Goal: Information Seeking & Learning: Learn about a topic

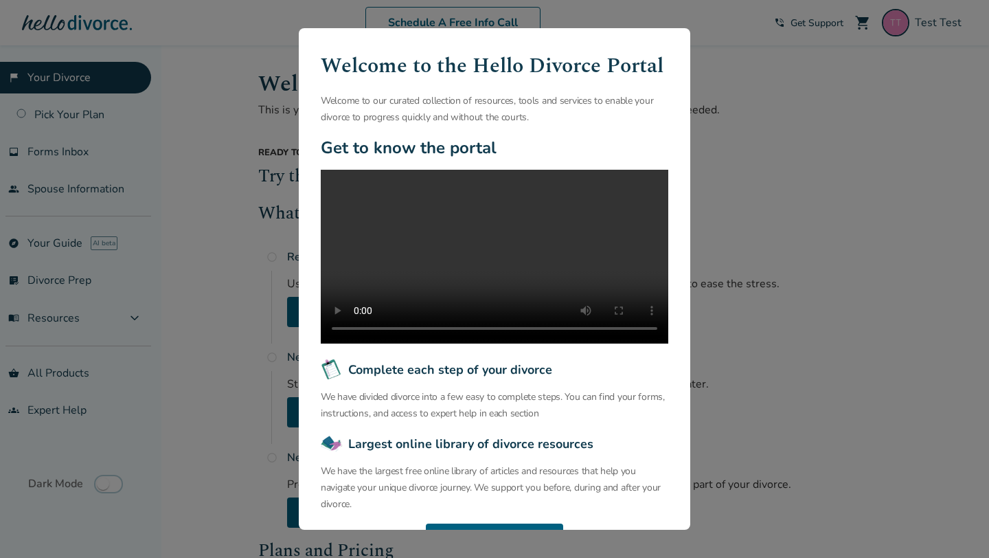
click at [942, 107] on div "Welcome to the Hello Divorce Portal Welcome to our curated collection of resour…" at bounding box center [494, 279] width 989 height 558
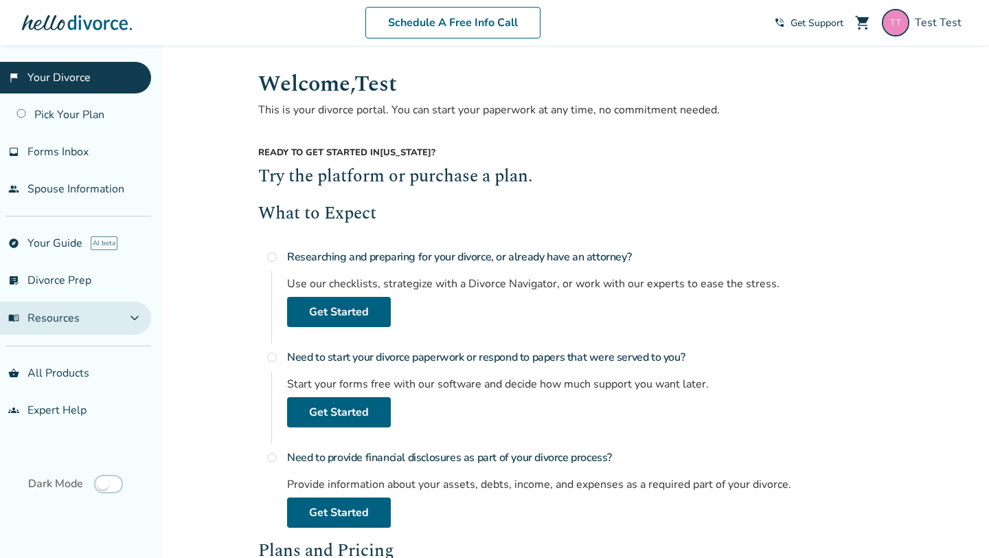
click at [143, 312] on span "expand_more" at bounding box center [134, 318] width 16 height 16
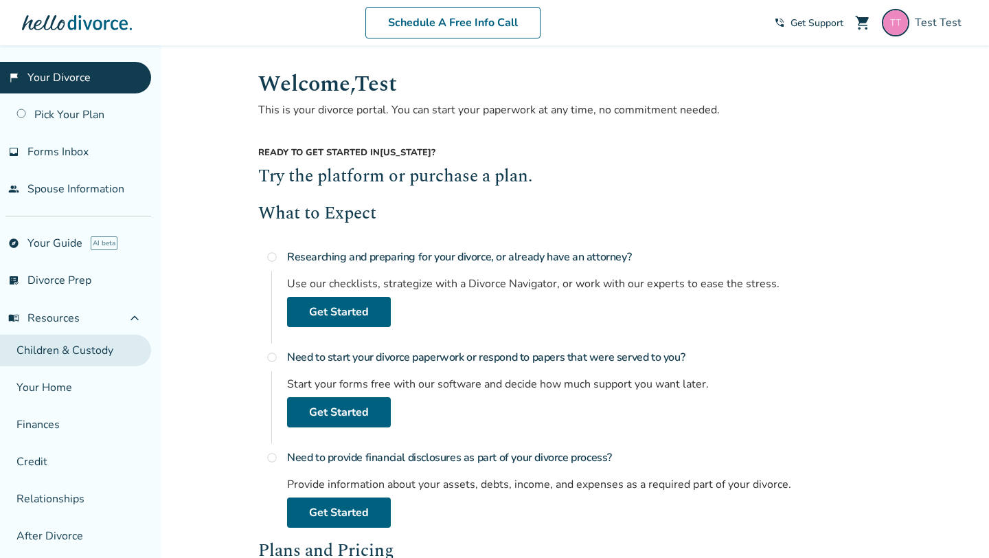
scroll to position [137, 0]
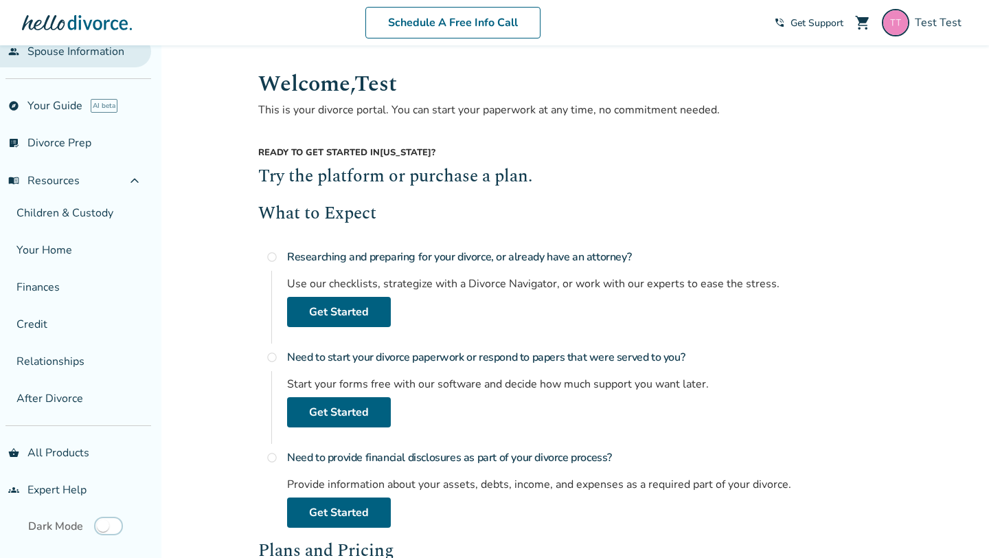
drag, startPoint x: 106, startPoint y: 178, endPoint x: 24, endPoint y: 181, distance: 82.5
click at [23, 181] on button "menu_book Resources expand_less" at bounding box center [75, 180] width 151 height 33
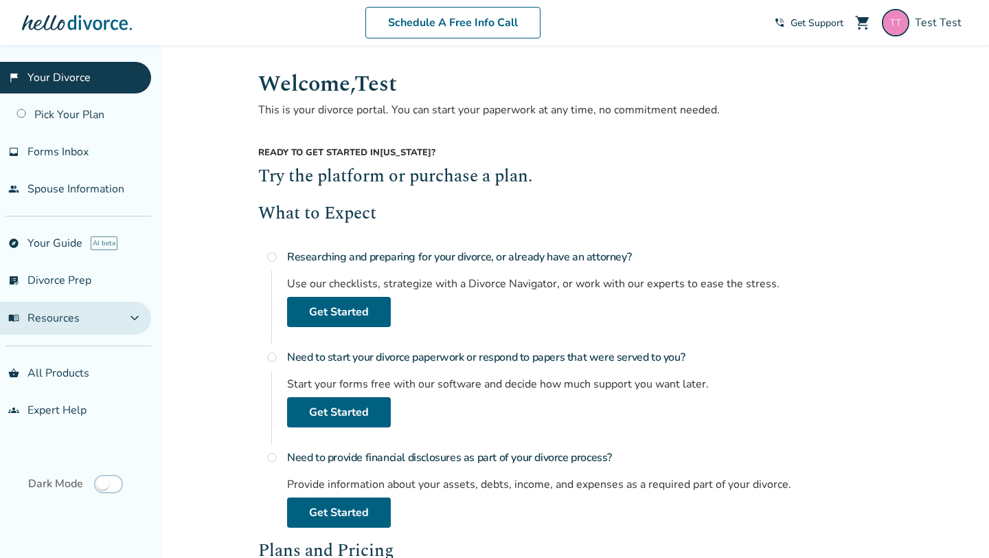
drag, startPoint x: 5, startPoint y: 296, endPoint x: 117, endPoint y: 324, distance: 115.3
click at [117, 324] on ul "explore Your Guide AI beta list_alt_check Divorce Prep menu_book Resources expa…" at bounding box center [75, 280] width 151 height 107
click at [117, 324] on button "menu_book Resources expand_more" at bounding box center [75, 318] width 151 height 33
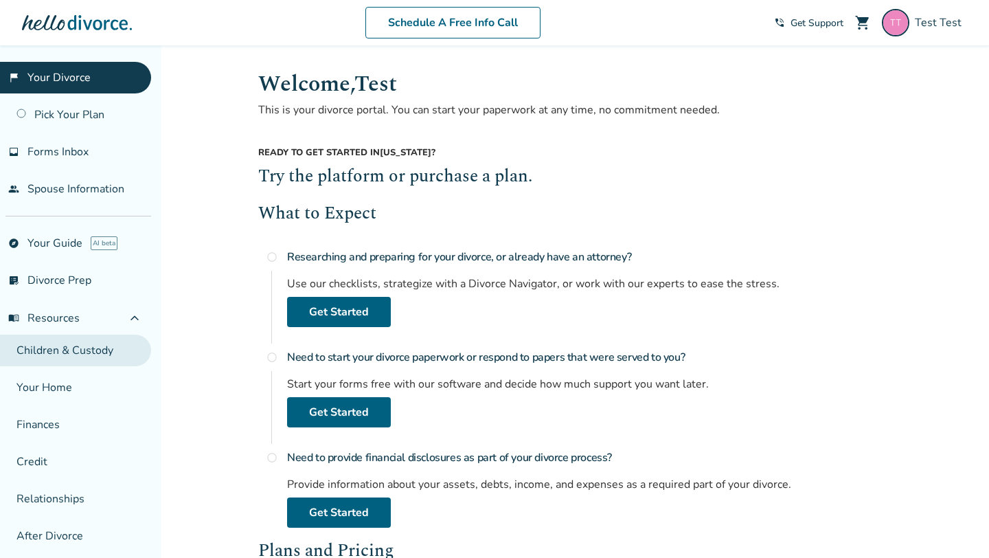
click at [66, 349] on link "Children & Custody" at bounding box center [75, 351] width 151 height 32
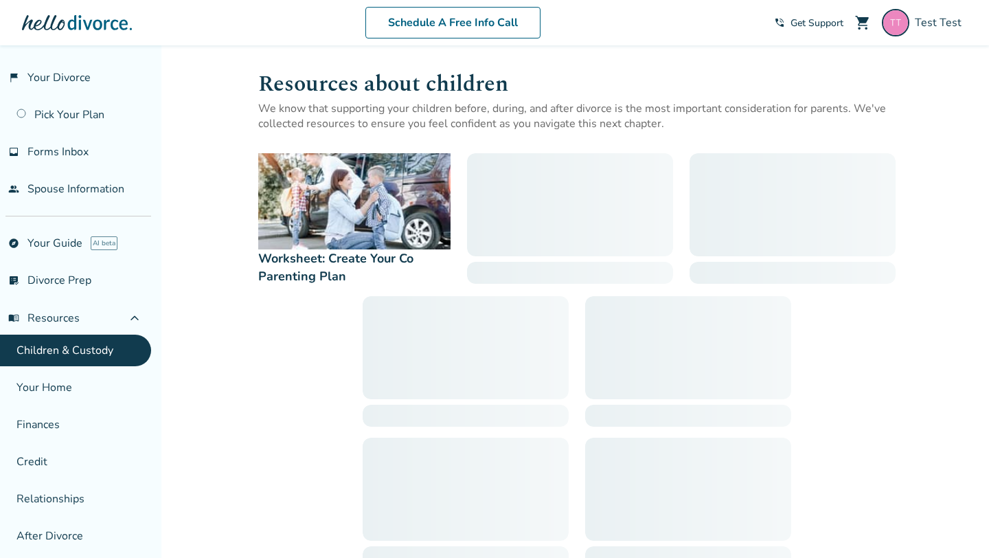
click at [279, 78] on h1 "Resources about children" at bounding box center [577, 84] width 638 height 34
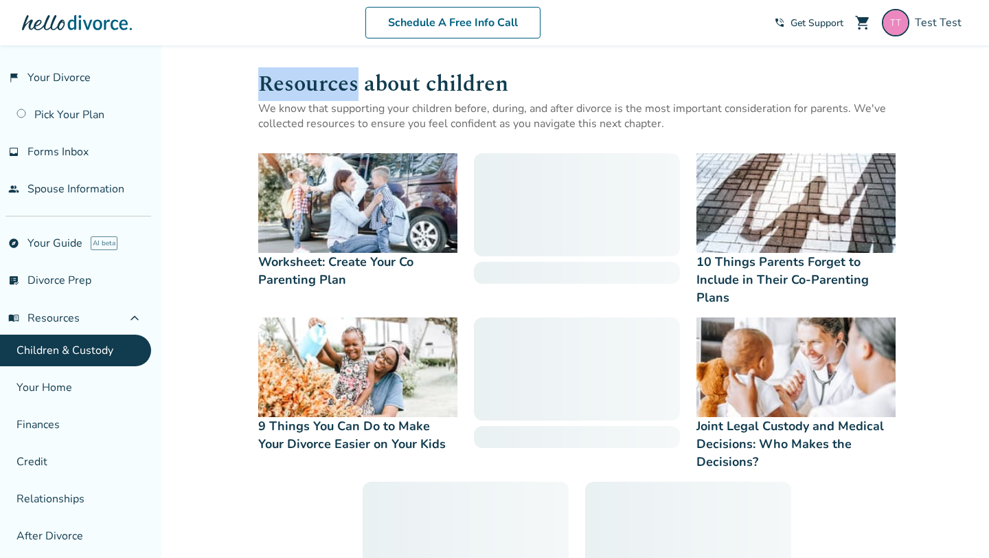
click at [279, 78] on h1 "Resources about children" at bounding box center [577, 84] width 638 height 34
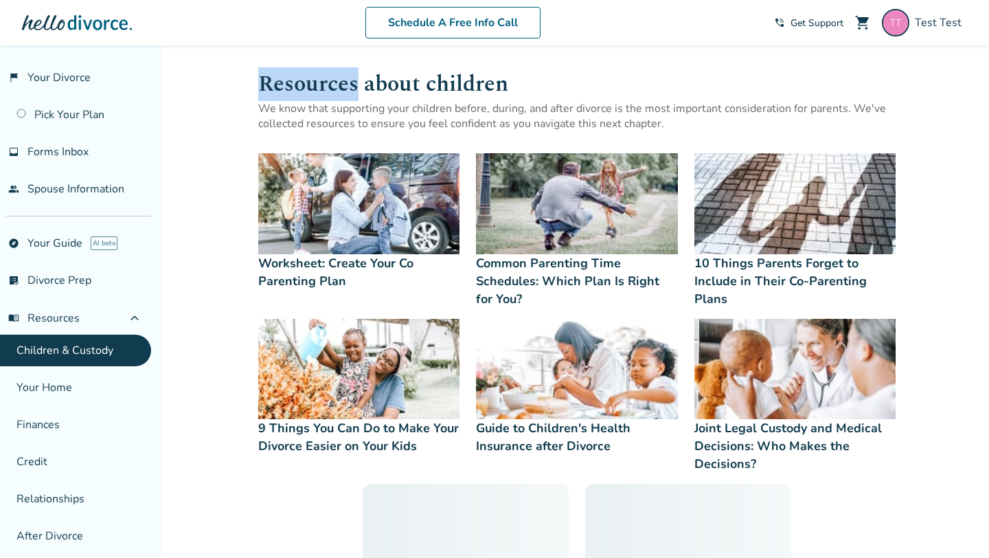
copy h1 "Resources"
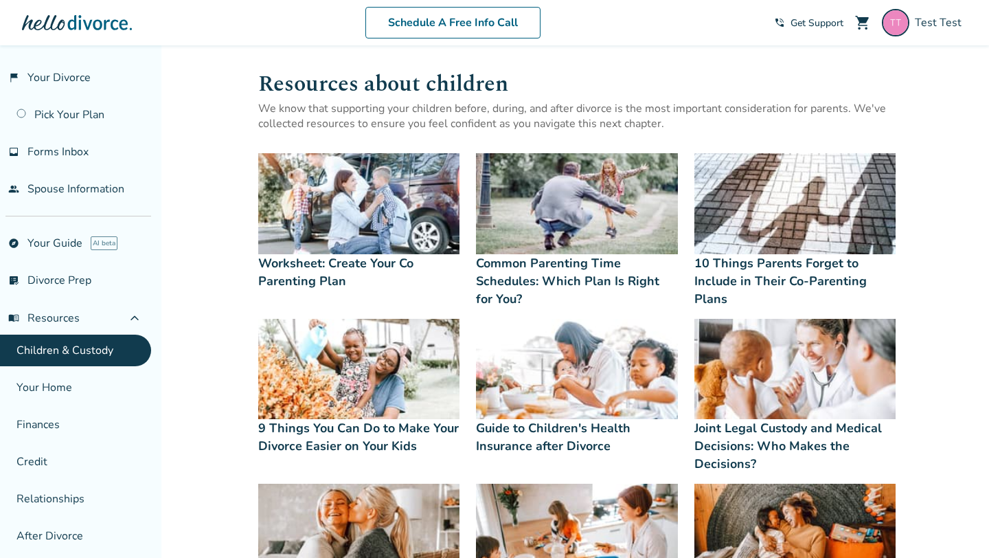
click at [405, 78] on h1 "Resources about children" at bounding box center [577, 84] width 638 height 34
